Goal: Task Accomplishment & Management: Use online tool/utility

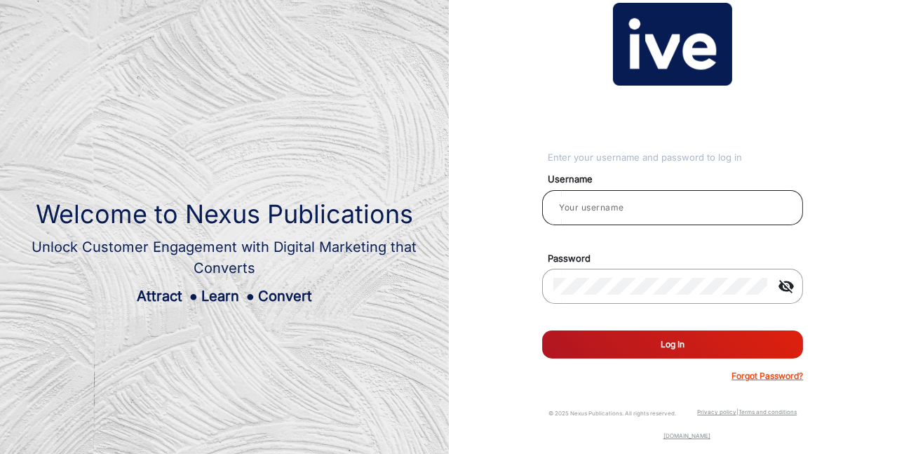
click at [647, 201] on input "email" at bounding box center [672, 207] width 238 height 17
type input "Hamish"
click at [644, 342] on button "Log In" at bounding box center [672, 344] width 261 height 28
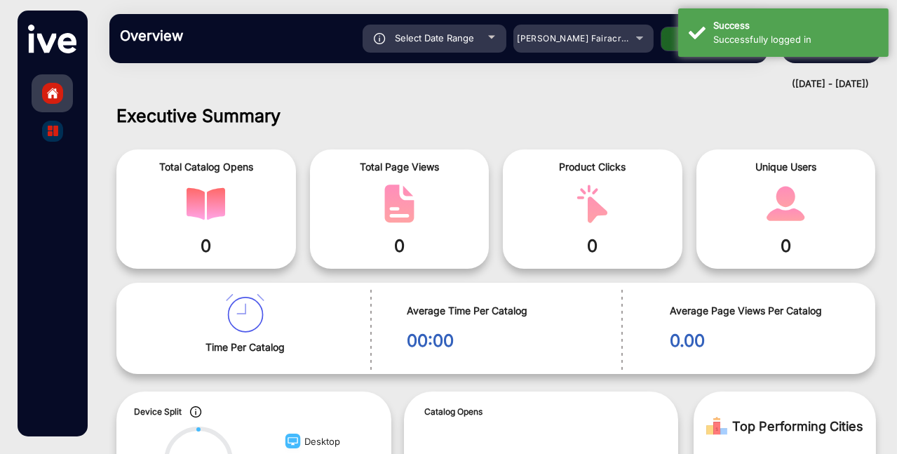
scroll to position [11, 0]
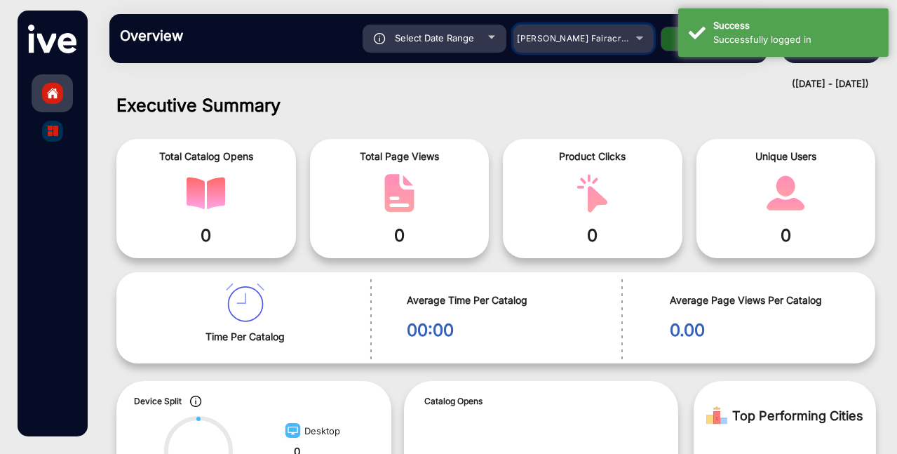
click at [584, 33] on span "[PERSON_NAME] Fairacre Farms" at bounding box center [586, 38] width 139 height 11
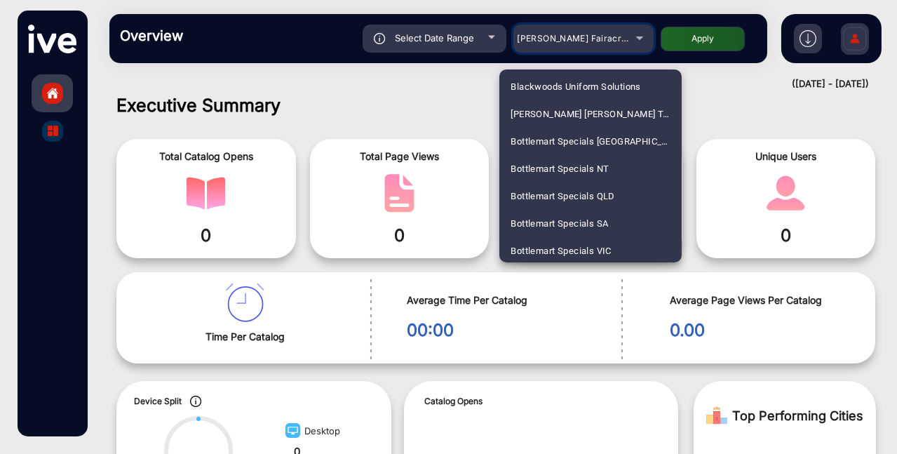
scroll to position [1017, 0]
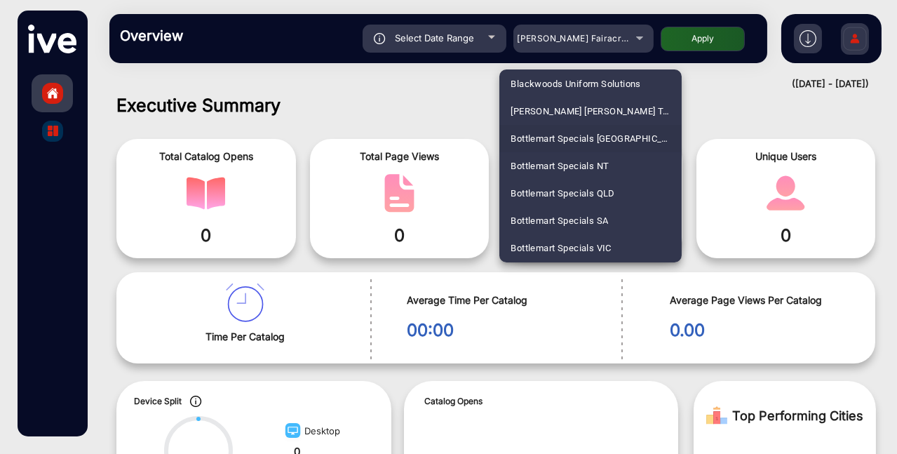
click at [564, 135] on span "Bottlemart Specials [GEOGRAPHIC_DATA]" at bounding box center [591, 138] width 160 height 27
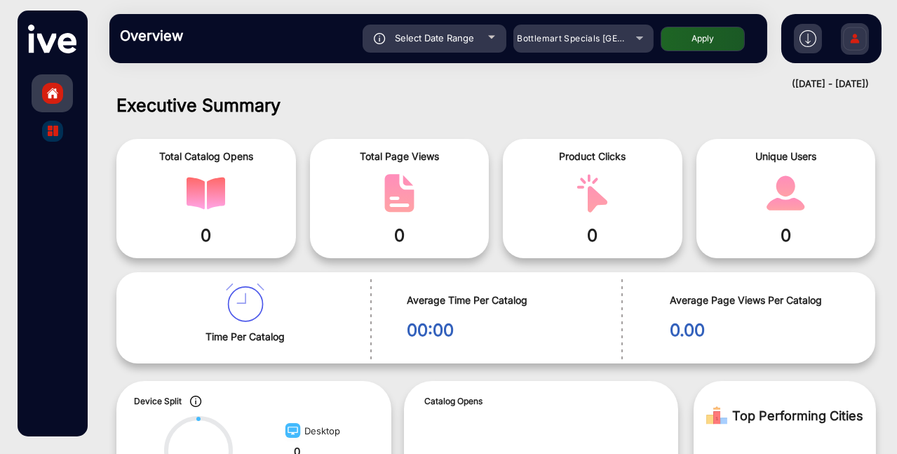
click at [704, 36] on button "Apply" at bounding box center [703, 39] width 84 height 25
type input "[DATE]"
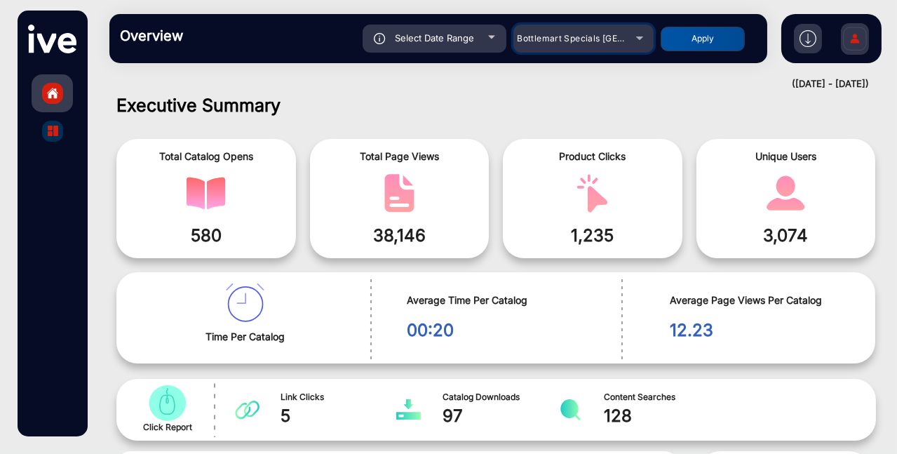
click at [592, 43] on span "Bottlemart Specials [GEOGRAPHIC_DATA]" at bounding box center [605, 38] width 176 height 11
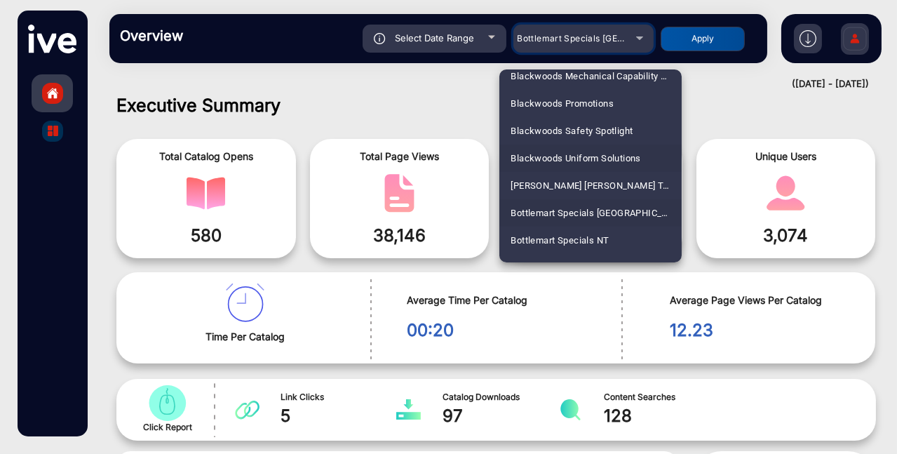
scroll to position [944, 0]
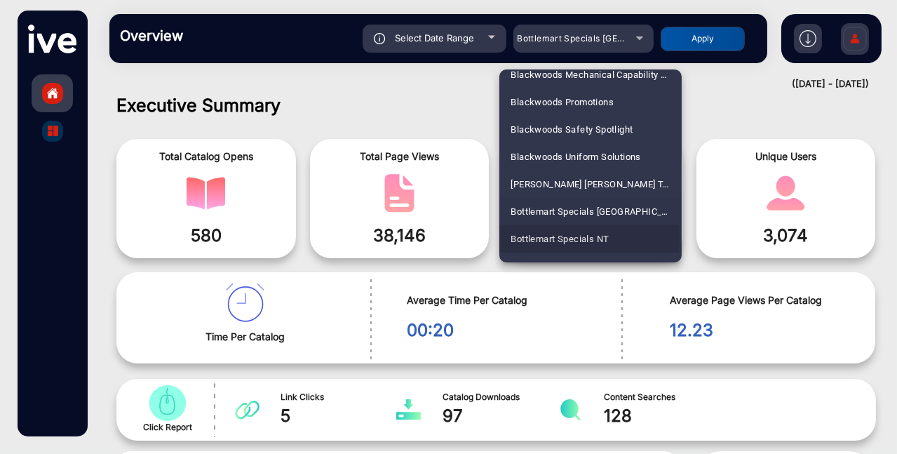
click at [556, 237] on span "Bottlemart Specials NT" at bounding box center [560, 238] width 98 height 27
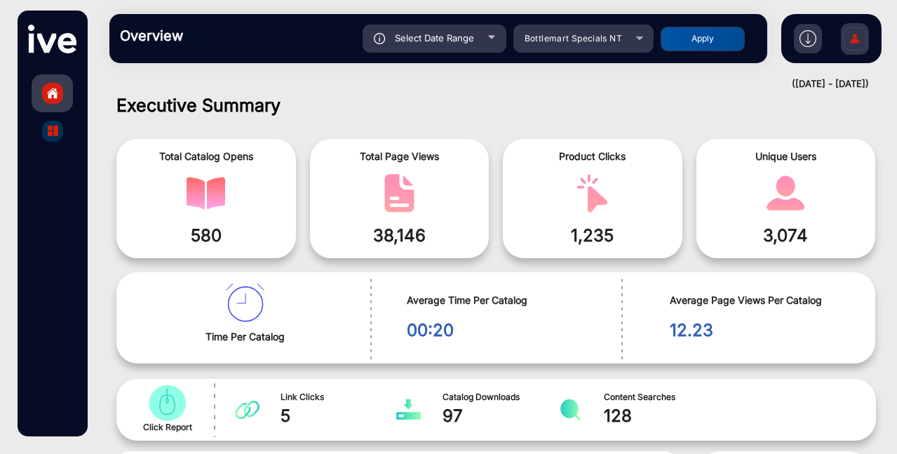
click at [700, 43] on button "Apply" at bounding box center [703, 39] width 84 height 25
type input "[DATE]"
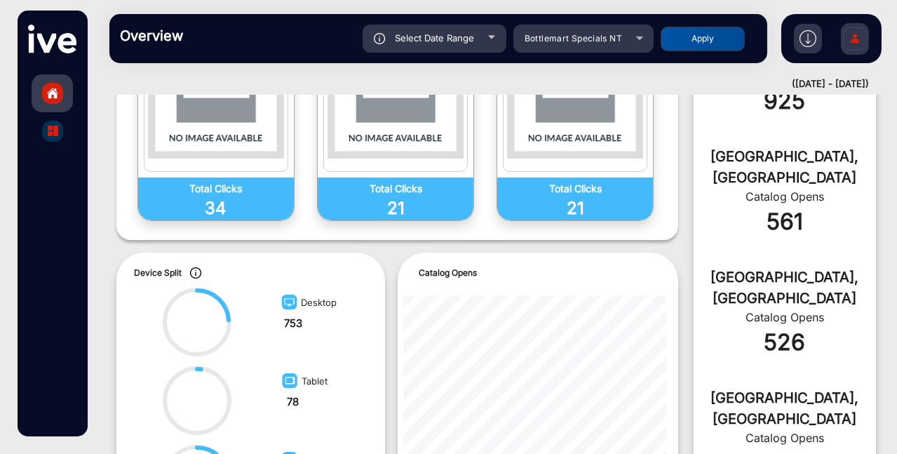
scroll to position [0, 0]
